Goal: Task Accomplishment & Management: Use online tool/utility

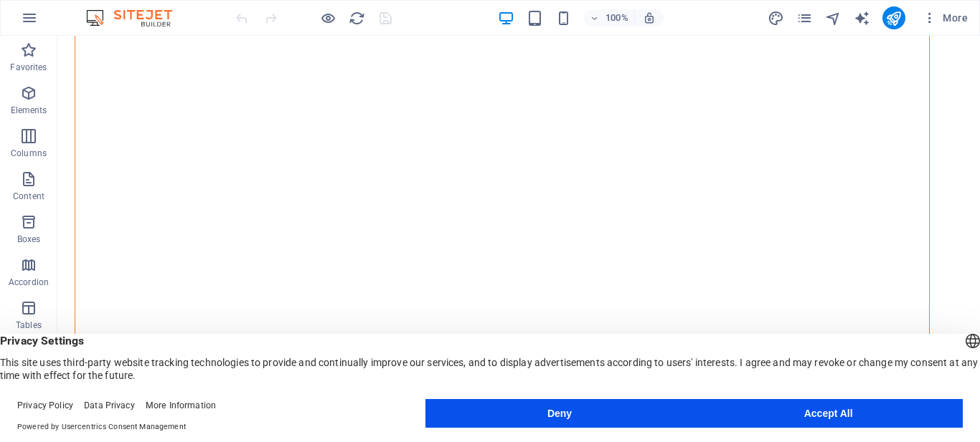
scroll to position [643, 0]
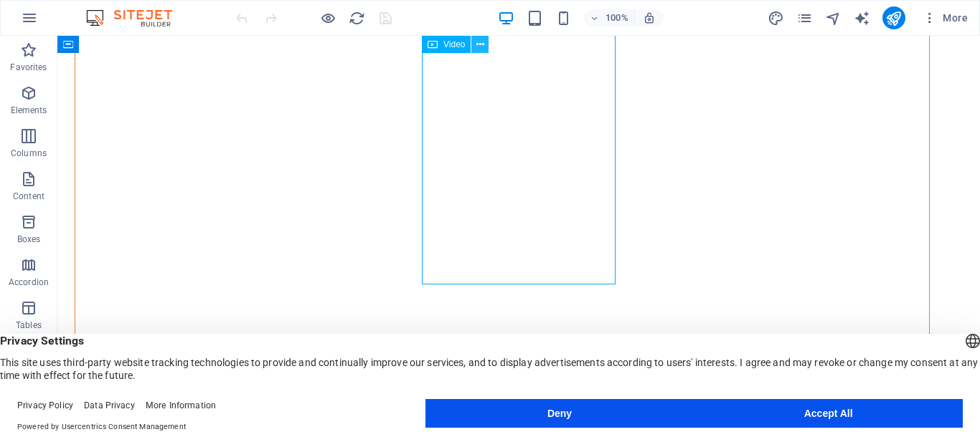
click at [478, 44] on icon at bounding box center [480, 44] width 8 height 15
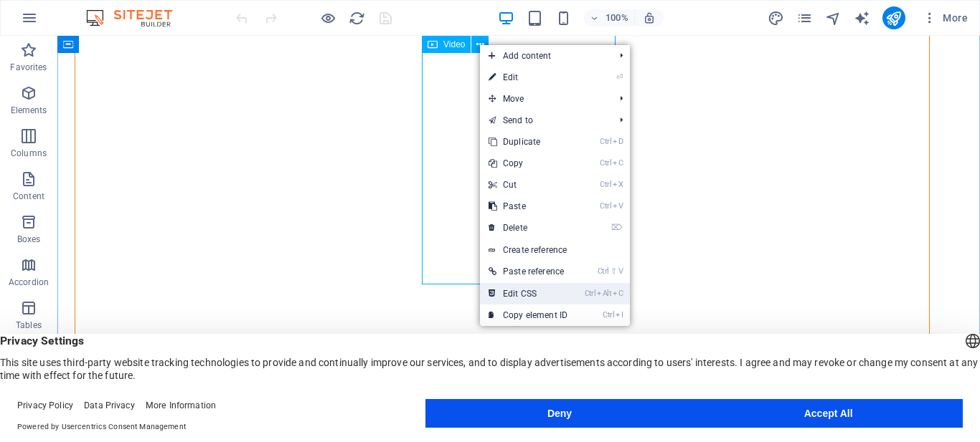
click at [560, 291] on link "Ctrl Alt C Edit CSS" at bounding box center [528, 294] width 96 height 22
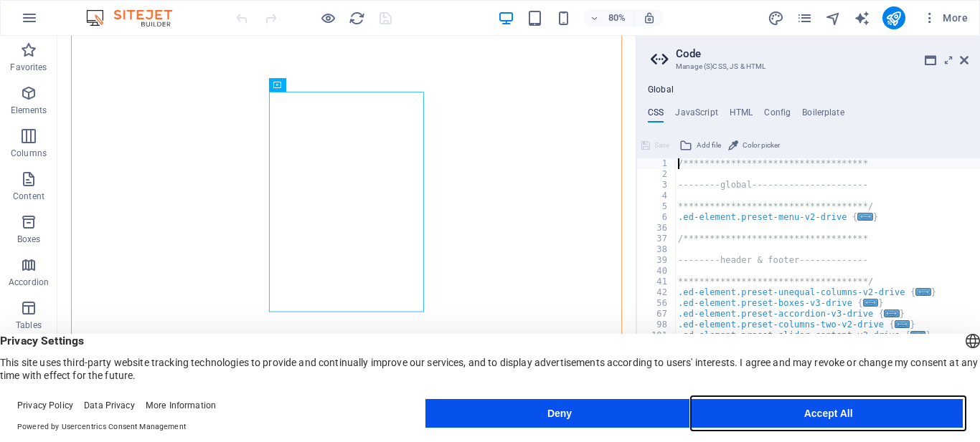
click at [744, 411] on button "Accept All" at bounding box center [827, 413] width 269 height 29
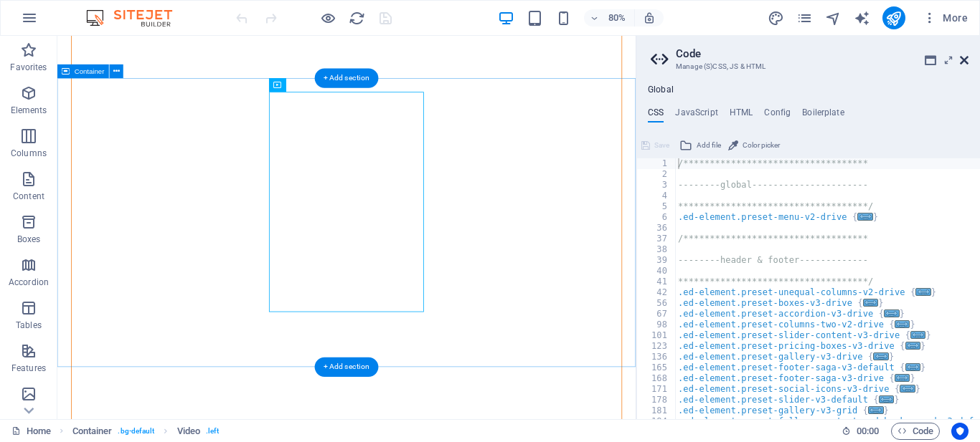
click at [965, 60] on icon at bounding box center [964, 60] width 9 height 11
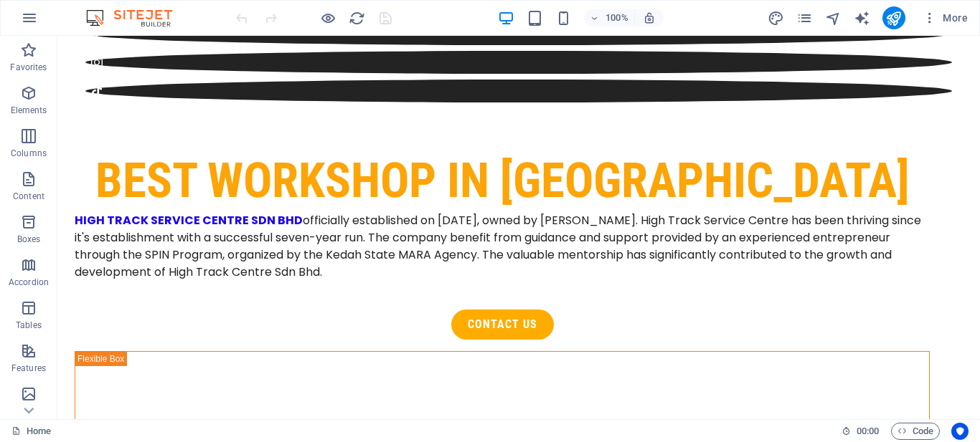
scroll to position [143, 0]
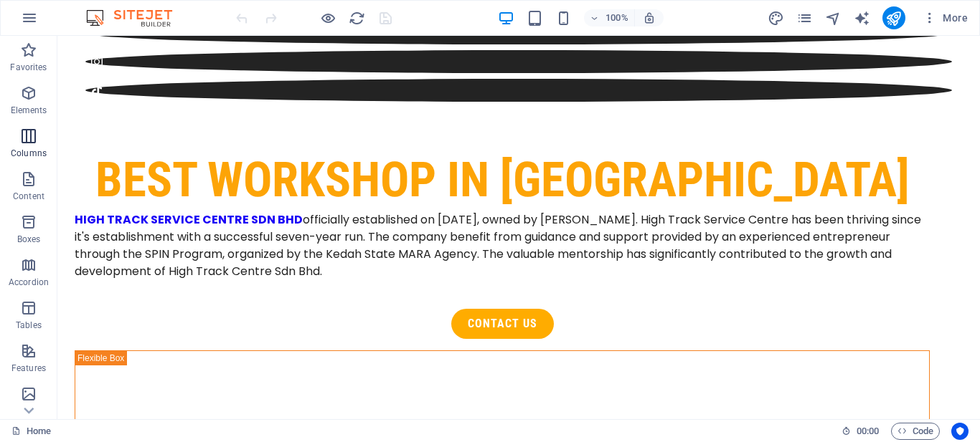
click at [31, 185] on icon "button" at bounding box center [28, 179] width 17 height 17
click at [25, 182] on icon "button" at bounding box center [28, 179] width 17 height 17
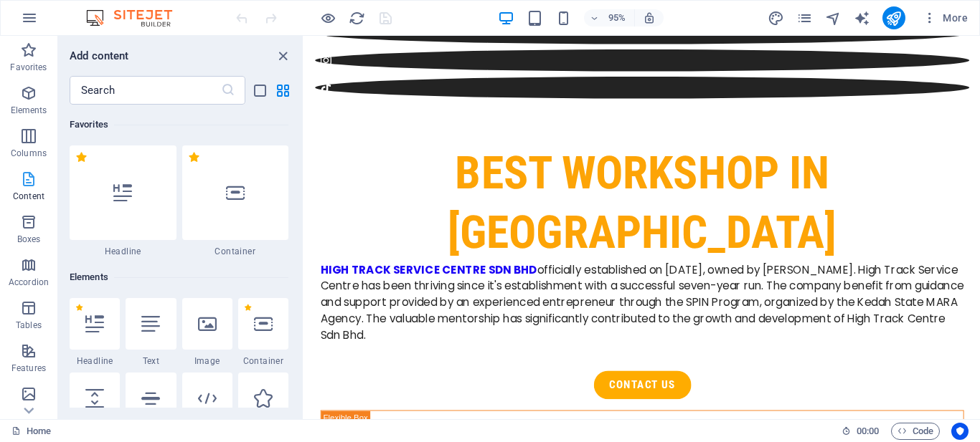
scroll to position [2509, 0]
